Goal: Information Seeking & Learning: Understand process/instructions

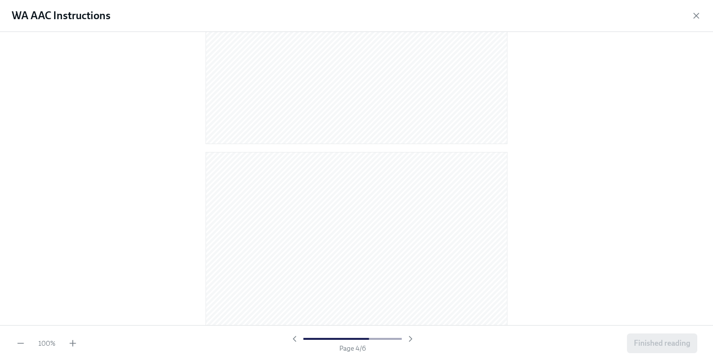
scroll to position [1087, 0]
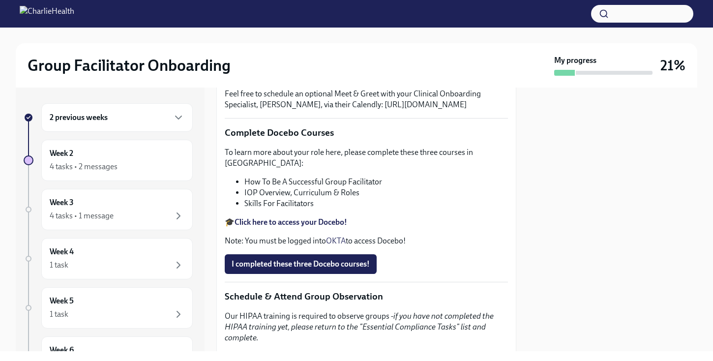
scroll to position [319, 0]
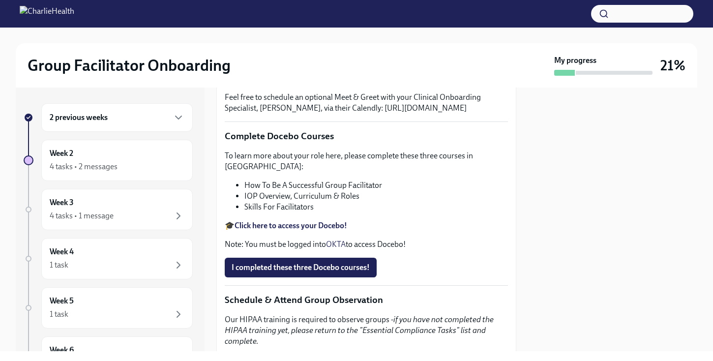
click at [106, 160] on div "Week 2 4 tasks • 2 messages" at bounding box center [117, 160] width 135 height 25
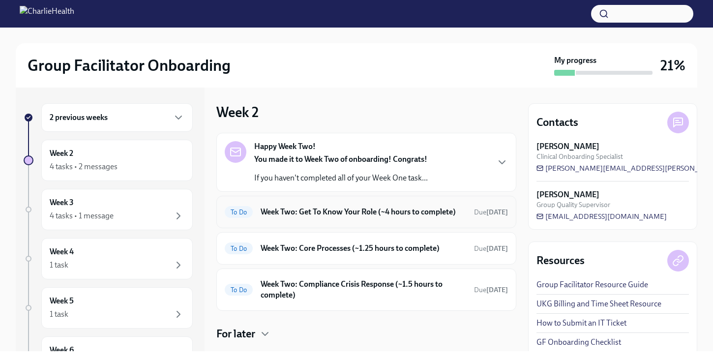
click at [354, 215] on h6 "Week Two: Get To Know Your Role (~4 hours to complete)" at bounding box center [364, 211] width 206 height 11
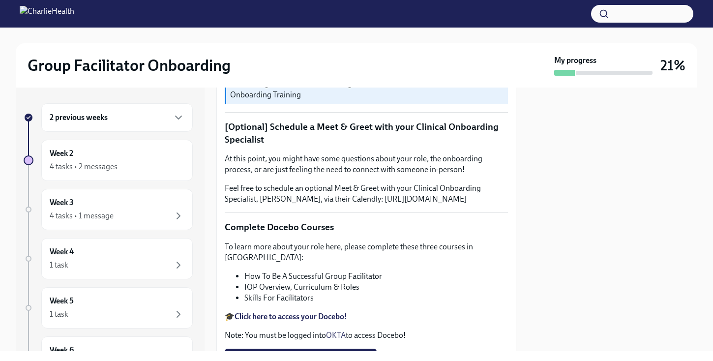
scroll to position [234, 0]
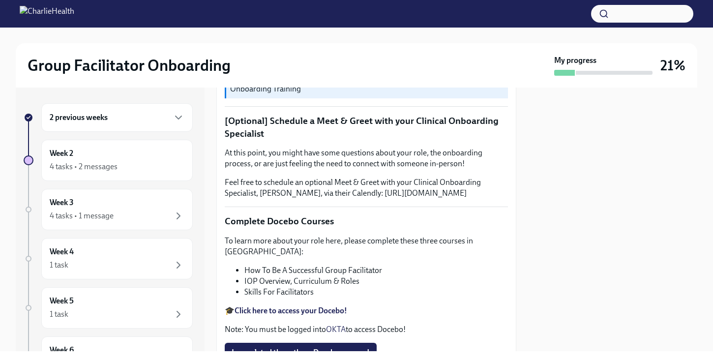
click at [362, 61] on p "In this "Get To Know Your Role" section, you'll learn more about what it means …" at bounding box center [366, 50] width 283 height 22
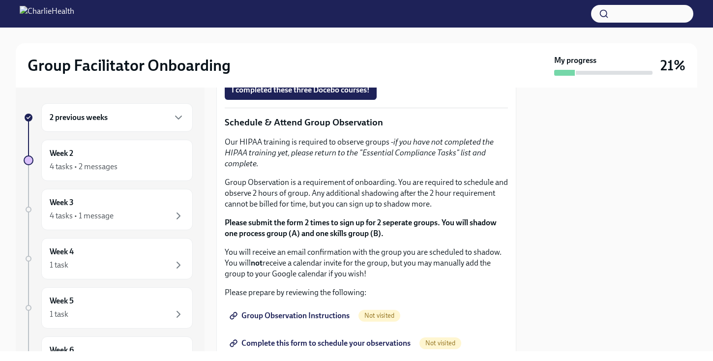
scroll to position [497, 0]
click at [325, 52] on strong "Click here to access your Docebo!" at bounding box center [291, 46] width 113 height 9
